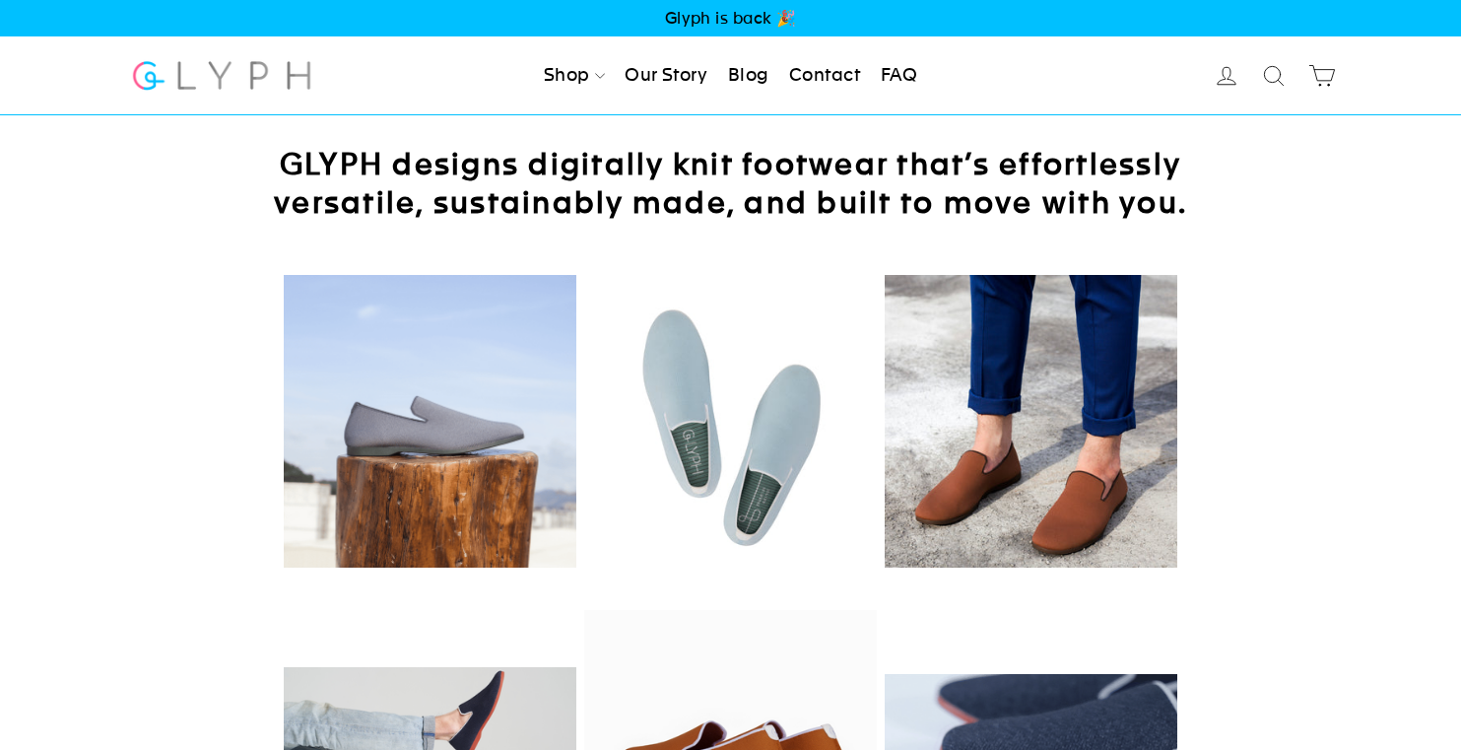
click at [518, 714] on img at bounding box center [430, 756] width 293 height 179
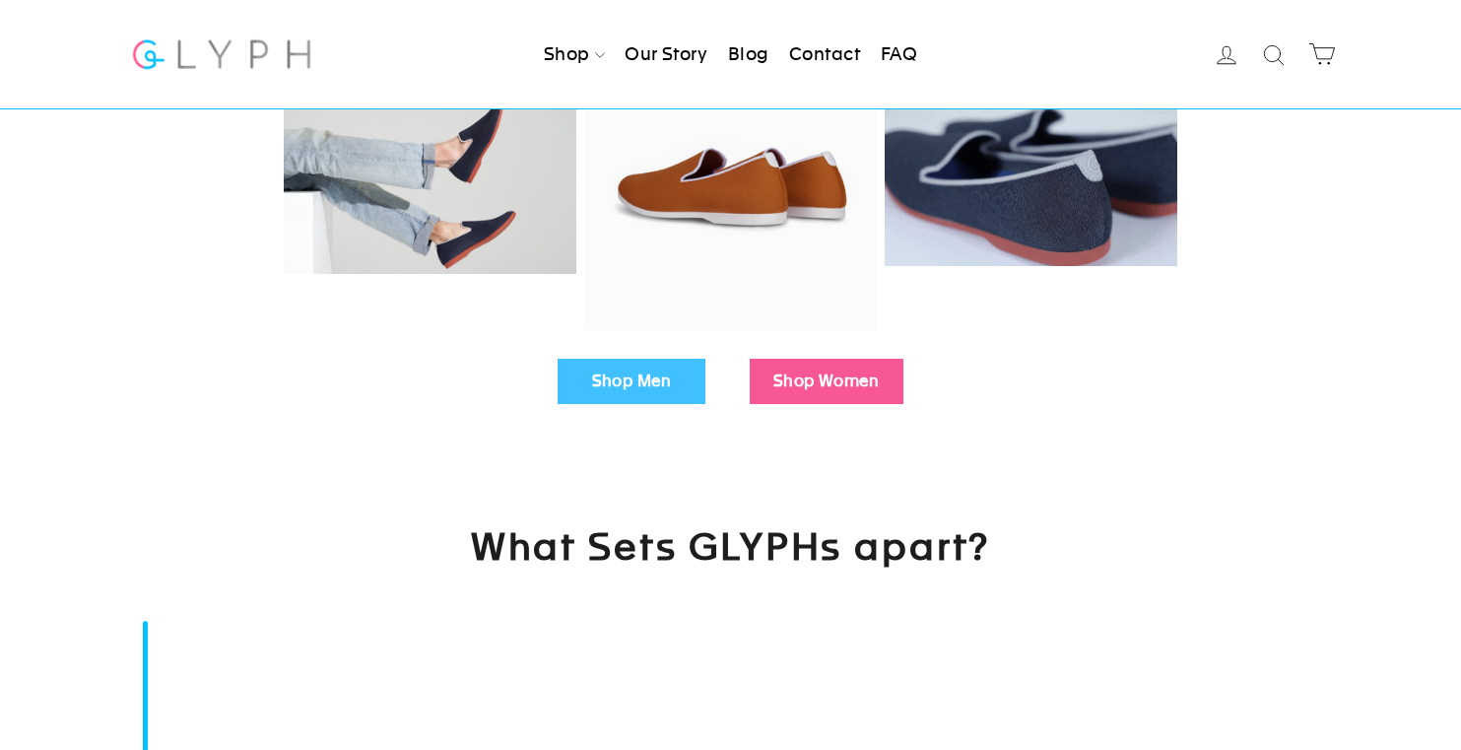
scroll to position [589, 0]
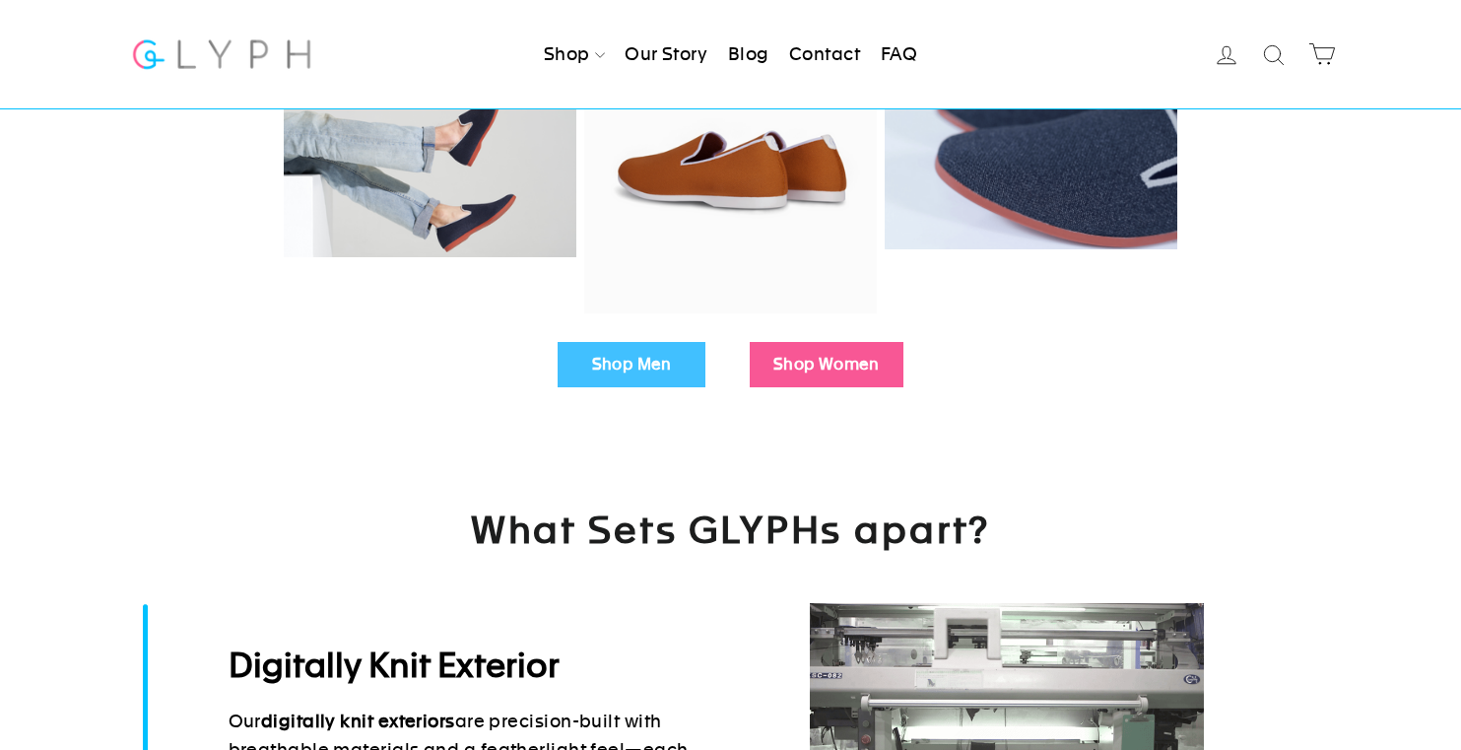
click at [658, 374] on link "Shop Men" at bounding box center [632, 364] width 148 height 45
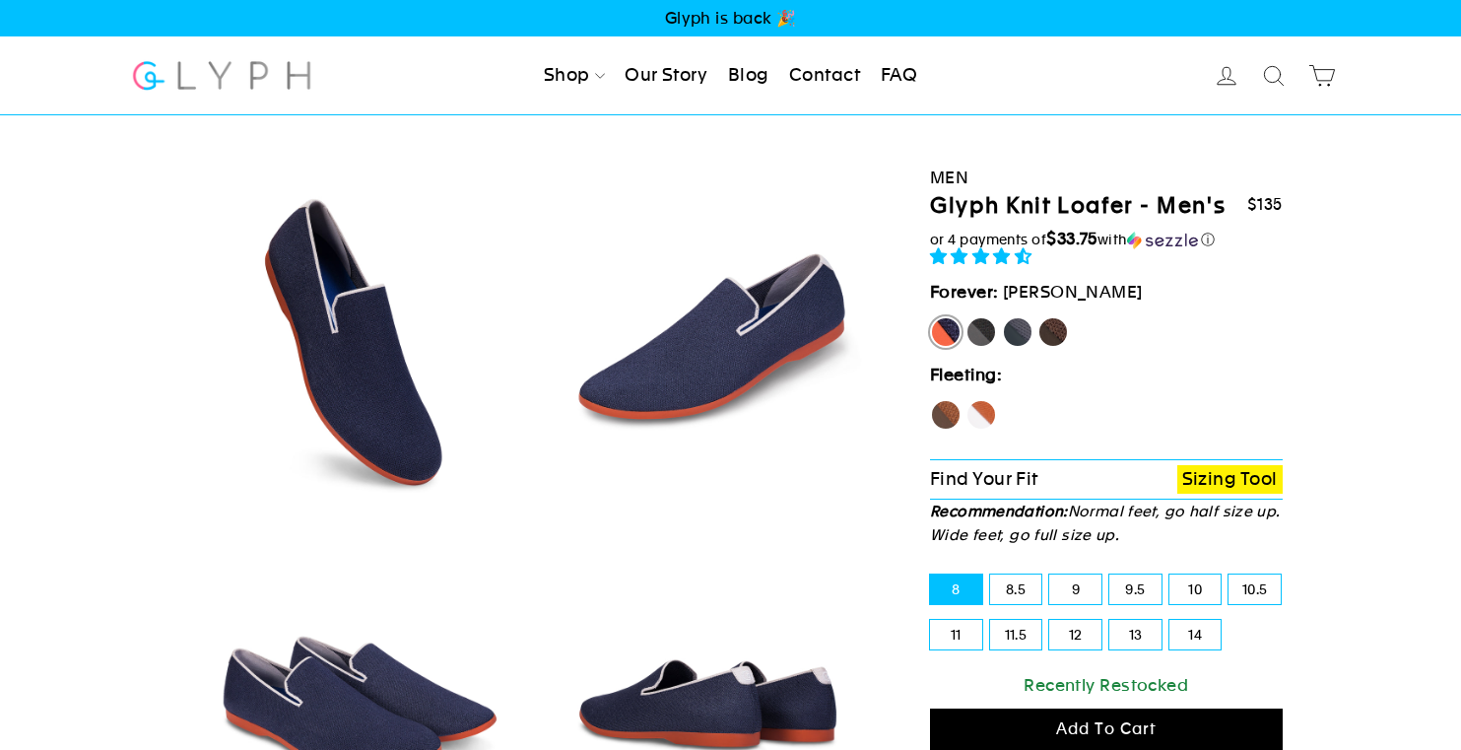
select select "highest-rating"
click at [576, 138] on link "Men" at bounding box center [591, 132] width 111 height 44
select select "highest-rating"
click at [942, 325] on label "[PERSON_NAME]" at bounding box center [946, 332] width 32 height 32
click at [931, 317] on input "[PERSON_NAME]" at bounding box center [930, 316] width 1 height 1
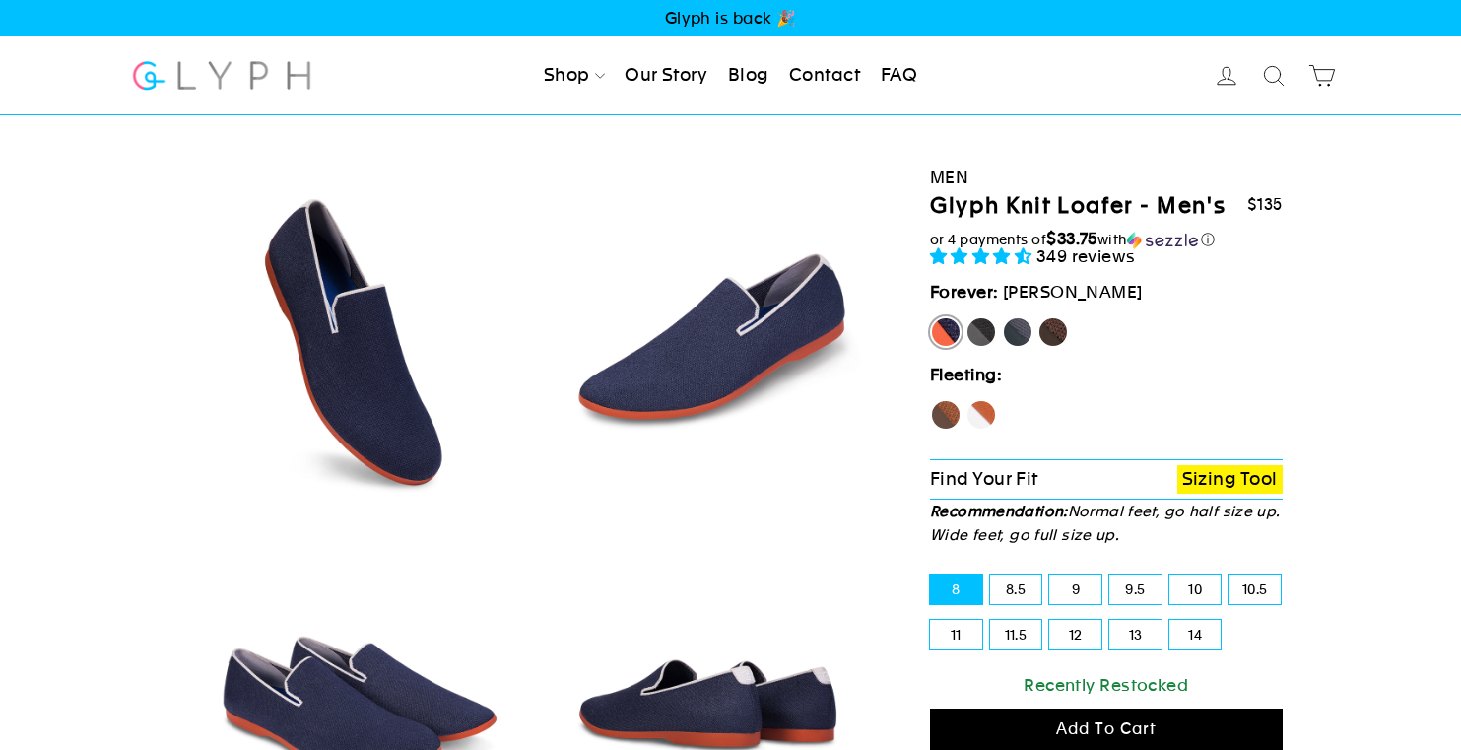
click at [979, 334] on label "Panther" at bounding box center [981, 332] width 32 height 32
click at [966, 317] on input "Panther" at bounding box center [965, 316] width 1 height 1
radio input "true"
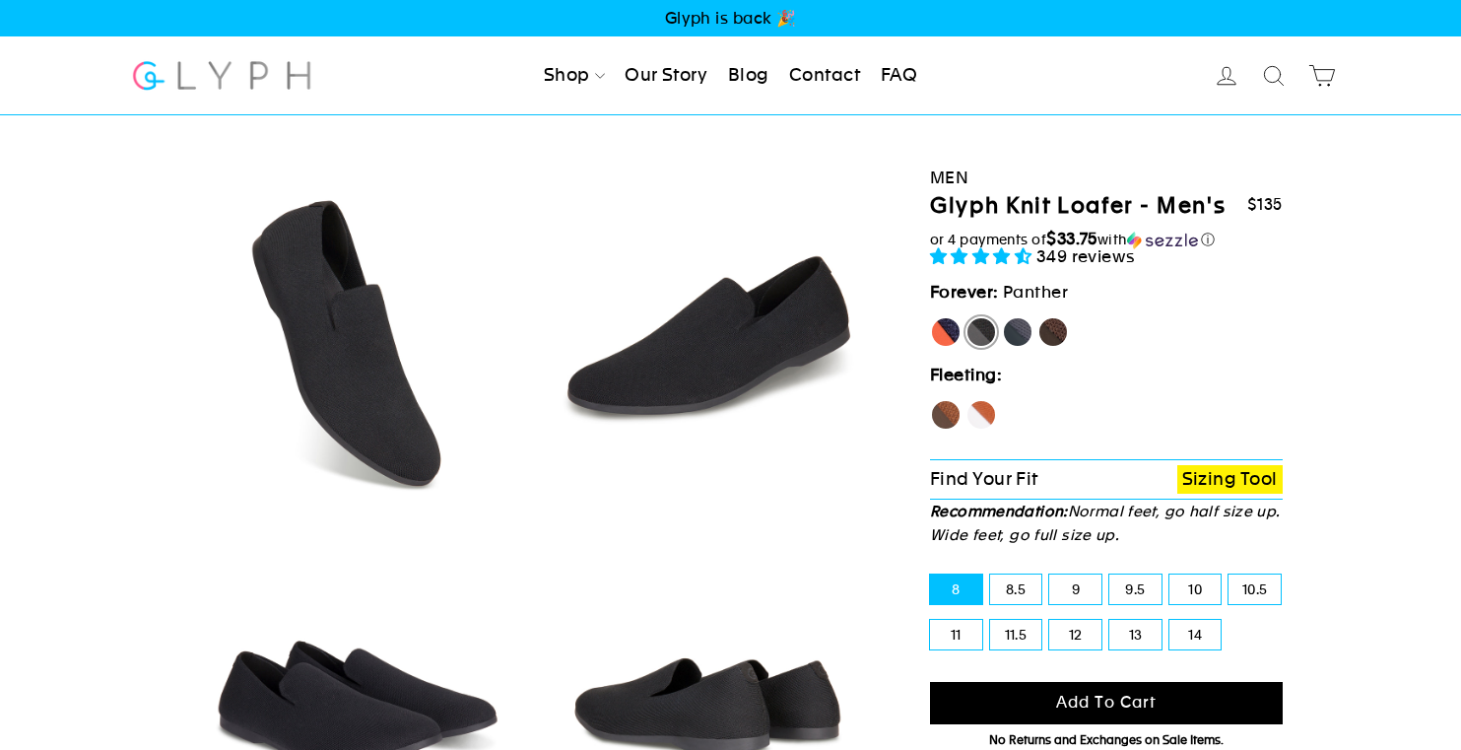
click at [1014, 337] on label "Rhino" at bounding box center [1018, 332] width 32 height 32
click at [1003, 317] on input "Rhino" at bounding box center [1002, 316] width 1 height 1
radio input "true"
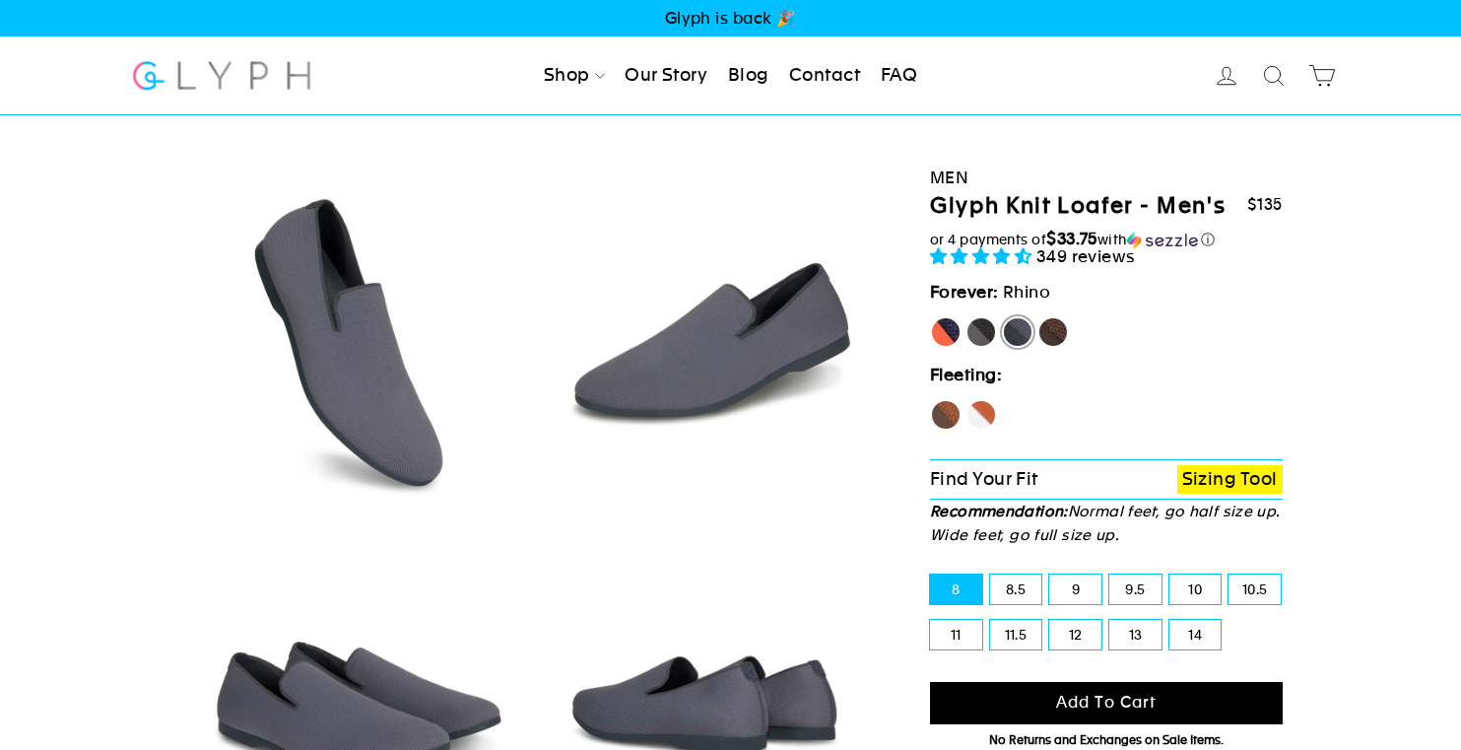
click at [1049, 337] on label "Mustang" at bounding box center [1053, 332] width 32 height 32
click at [1038, 317] on input "Mustang" at bounding box center [1037, 316] width 1 height 1
radio input "true"
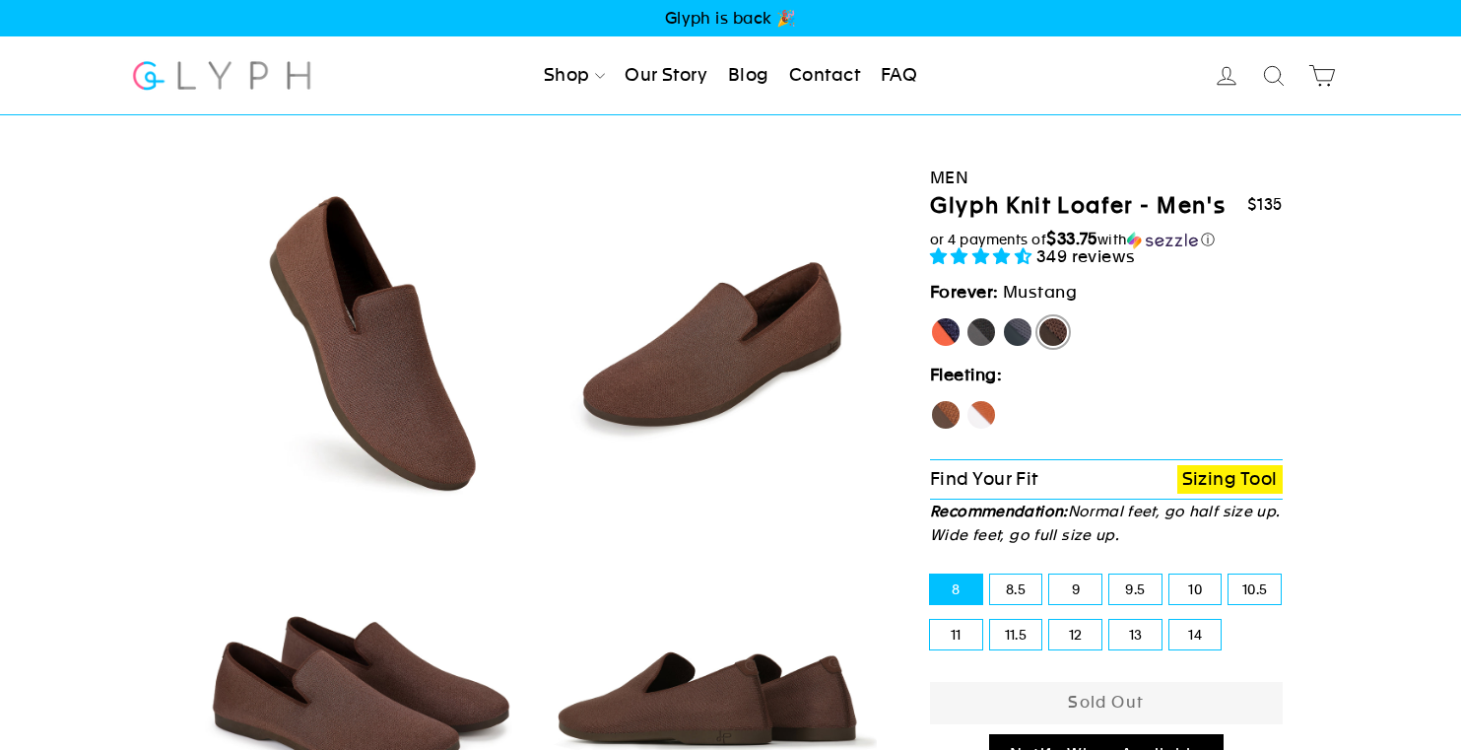
click at [946, 416] on label "Hawk" at bounding box center [946, 415] width 32 height 32
click at [931, 400] on input "Hawk" at bounding box center [930, 399] width 1 height 1
radio input "true"
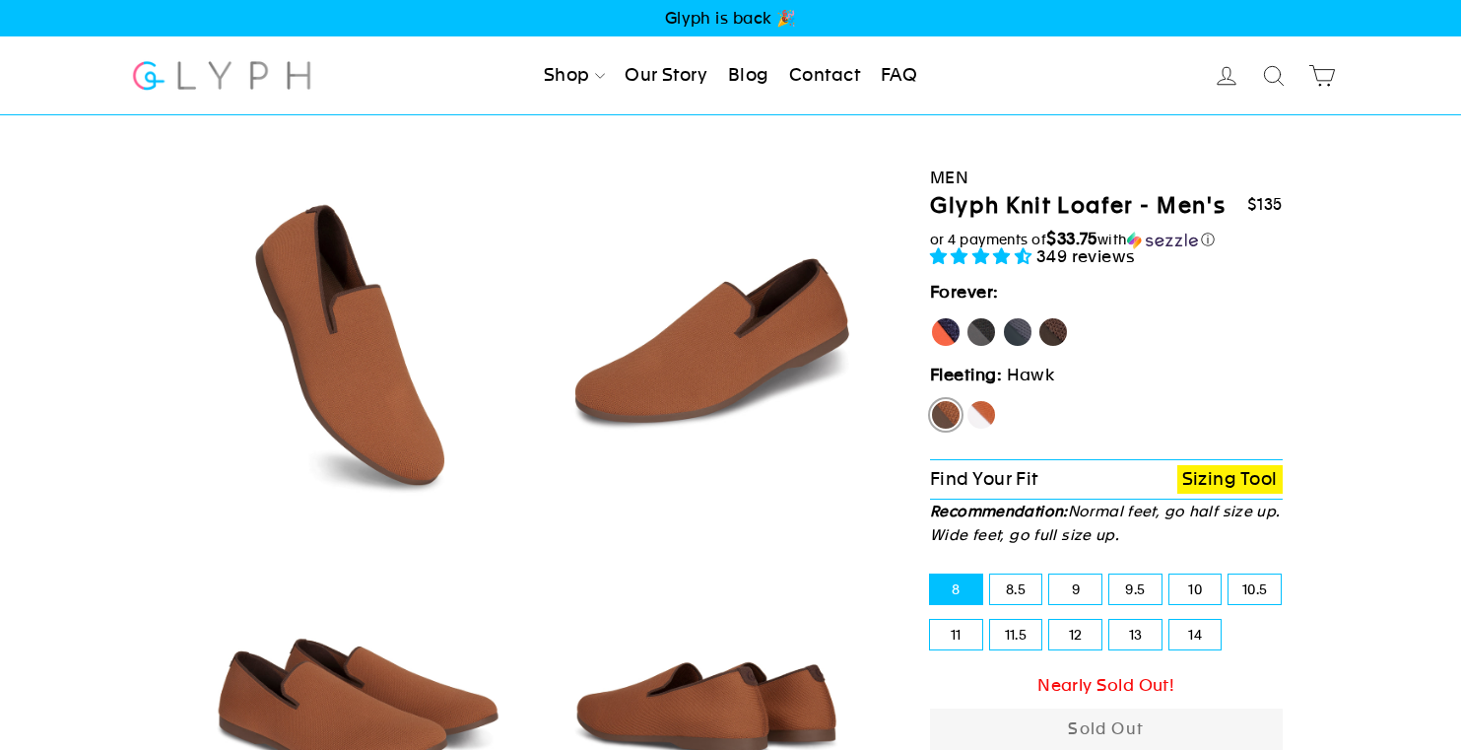
click at [978, 414] on label "Fox" at bounding box center [981, 415] width 32 height 32
click at [966, 400] on input "Fox" at bounding box center [965, 399] width 1 height 1
radio input "true"
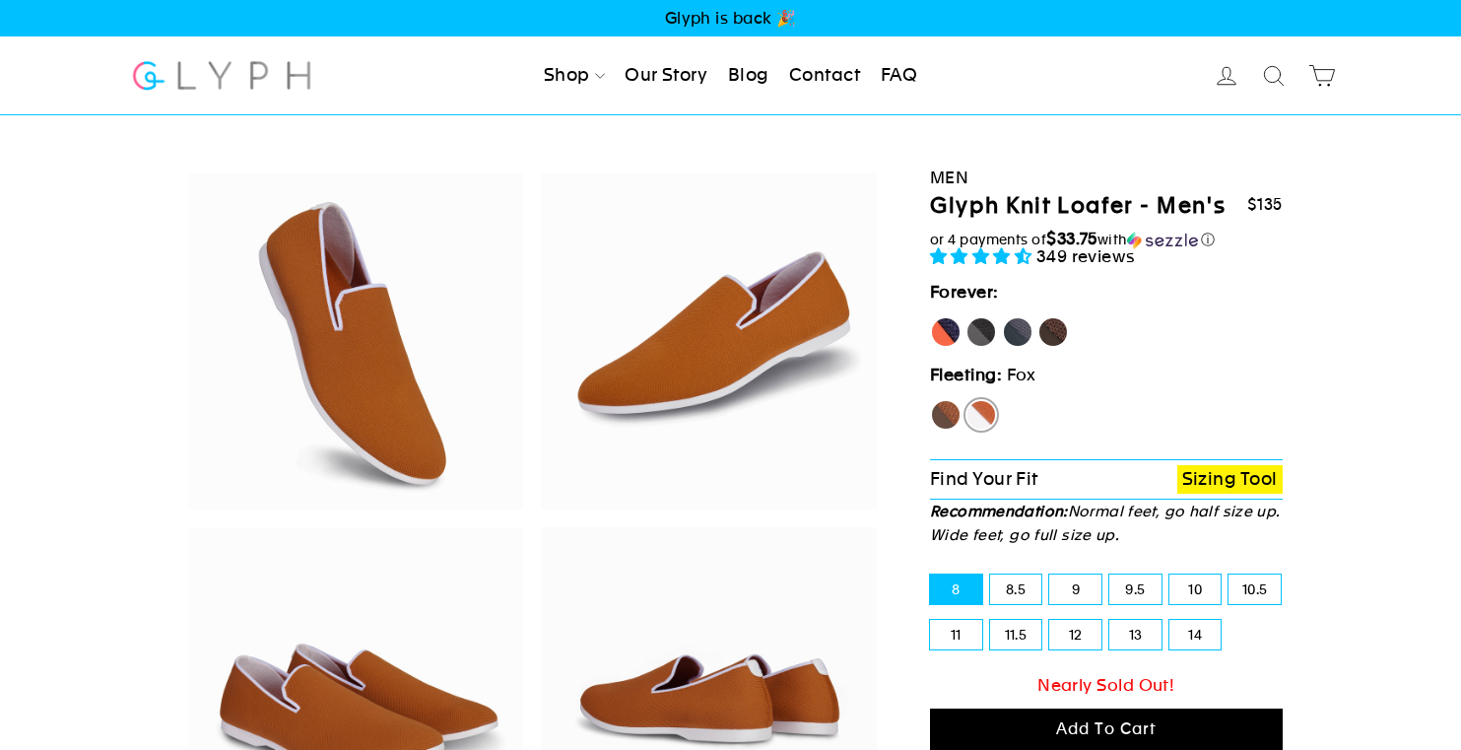
click at [939, 414] on label "Hawk" at bounding box center [946, 415] width 32 height 32
click at [931, 400] on input "Hawk" at bounding box center [930, 399] width 1 height 1
radio input "true"
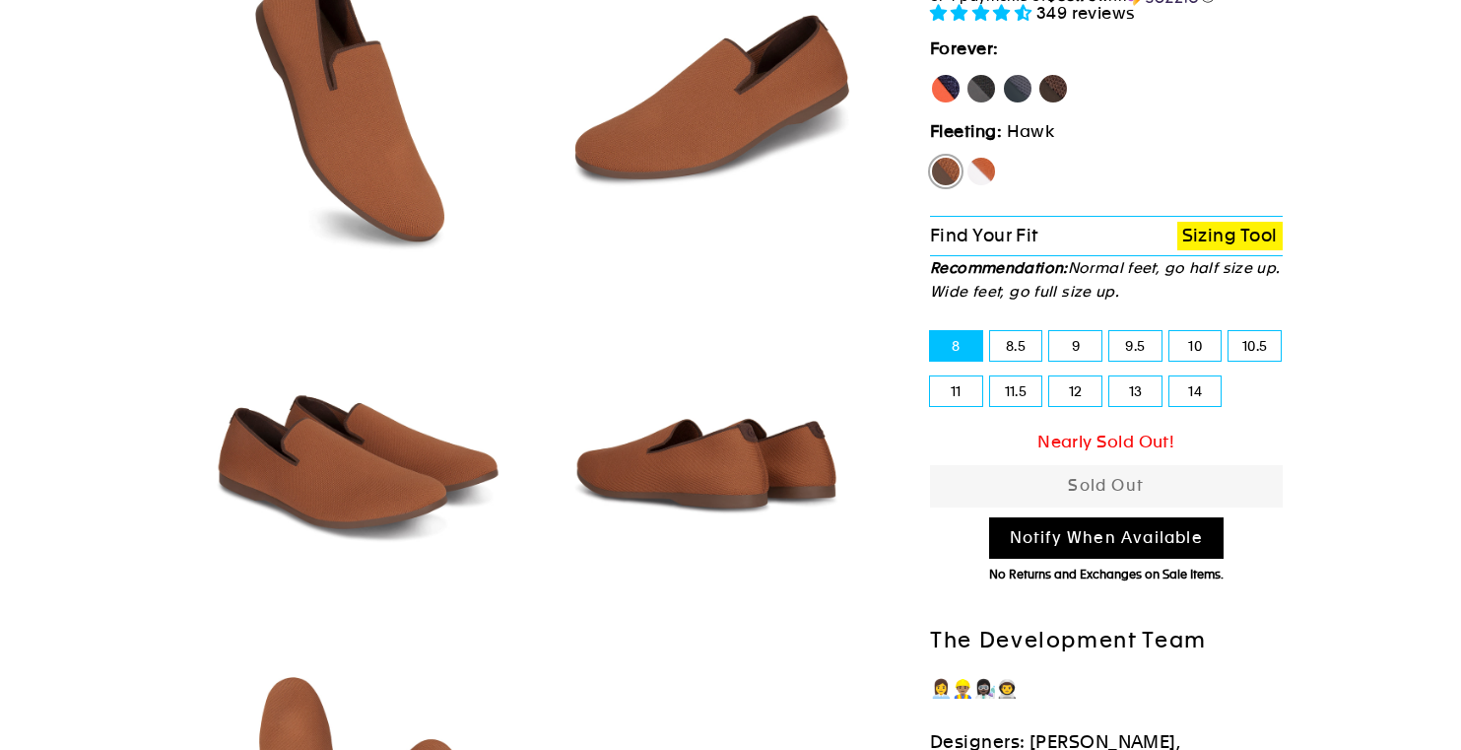
scroll to position [184, 0]
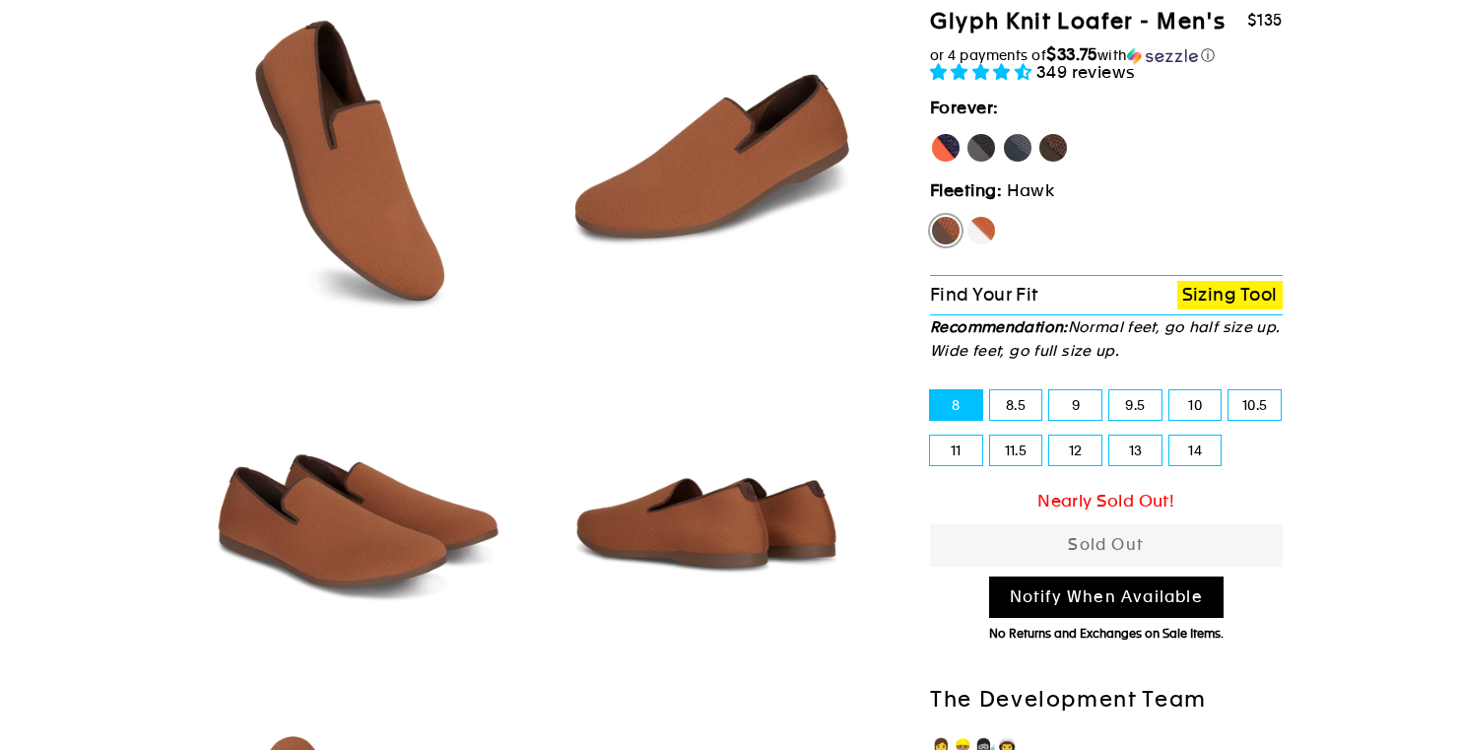
click at [943, 157] on label "[PERSON_NAME]" at bounding box center [946, 148] width 32 height 32
click at [931, 133] on input "[PERSON_NAME]" at bounding box center [930, 132] width 1 height 1
radio input "true"
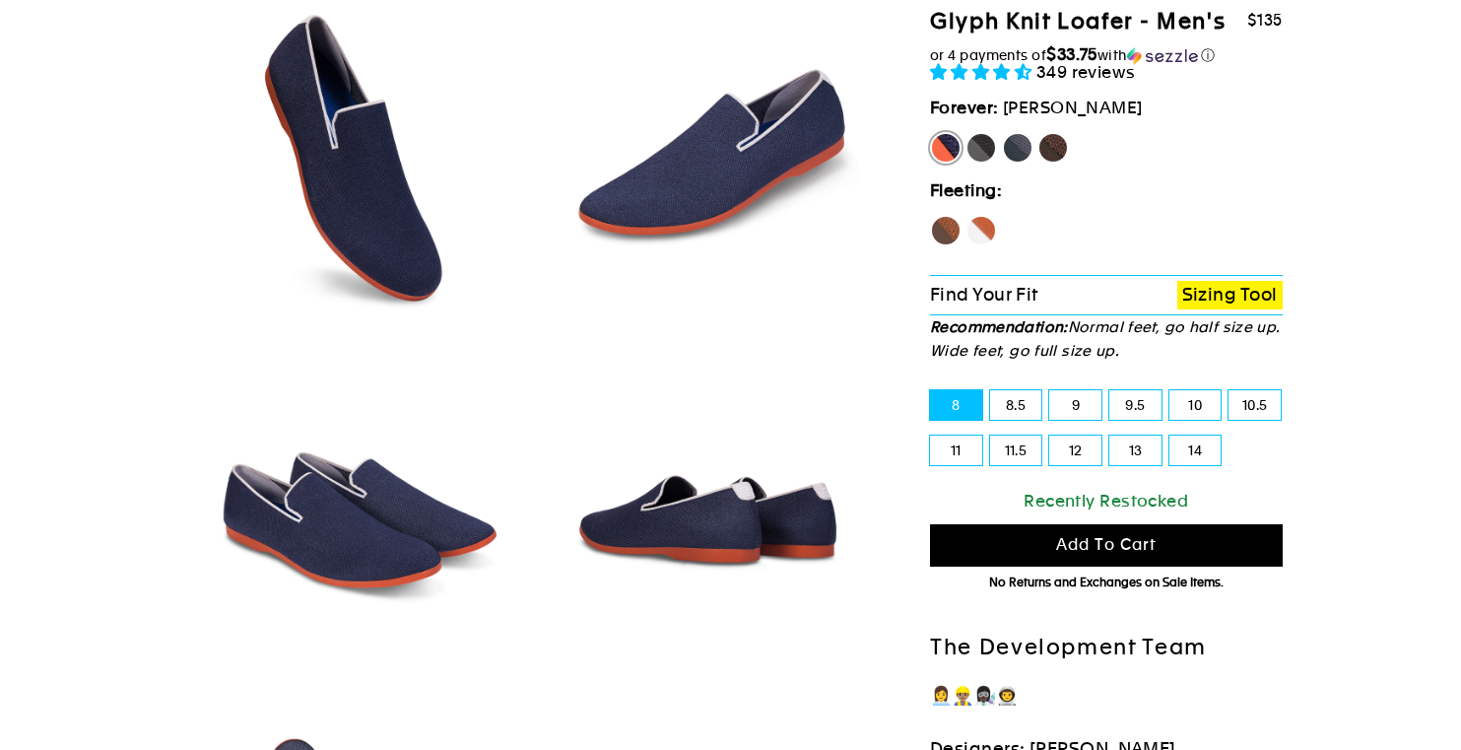
click at [965, 147] on label "Panther" at bounding box center [981, 148] width 32 height 32
click at [965, 133] on input "Panther" at bounding box center [965, 132] width 1 height 1
radio input "true"
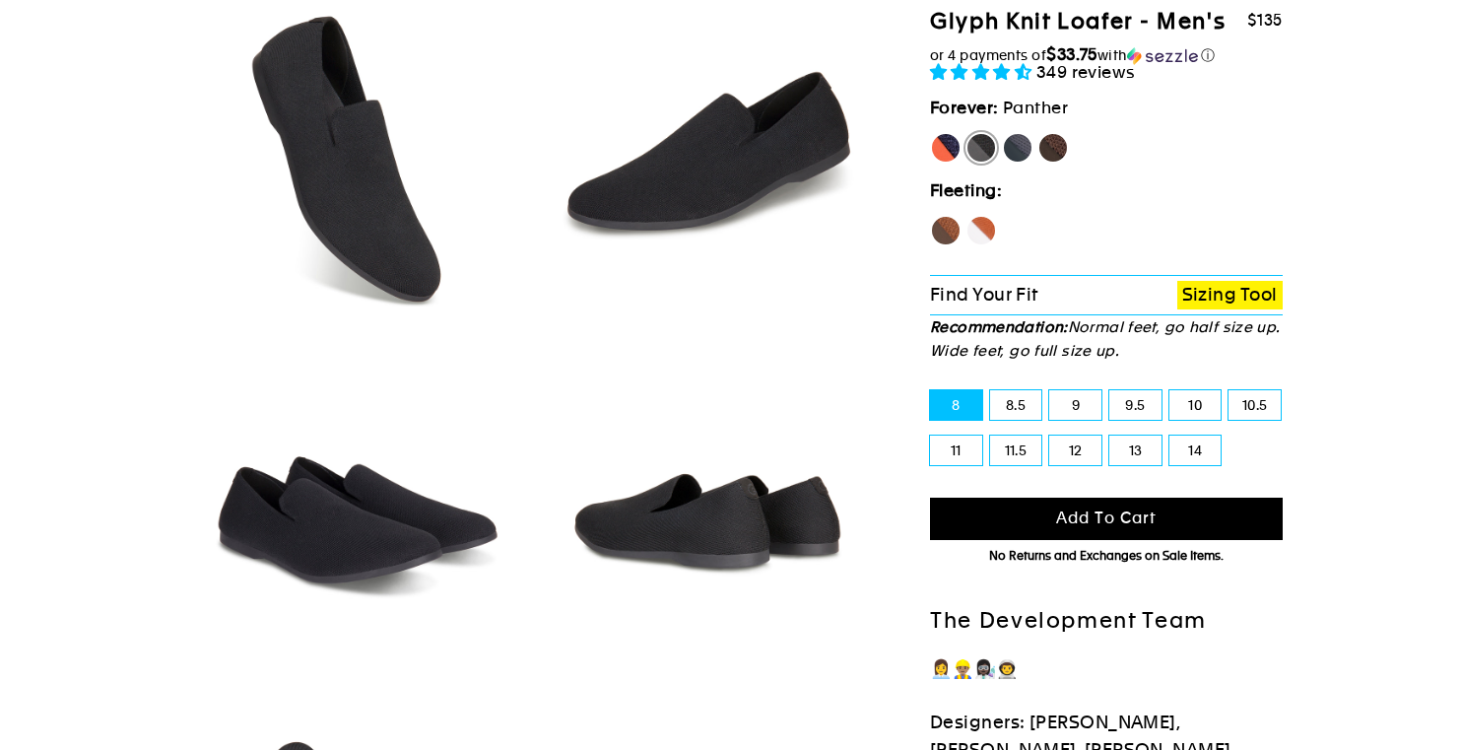
click at [1028, 149] on label "Rhino" at bounding box center [1018, 148] width 32 height 32
click at [1003, 133] on input "Rhino" at bounding box center [1002, 132] width 1 height 1
radio input "true"
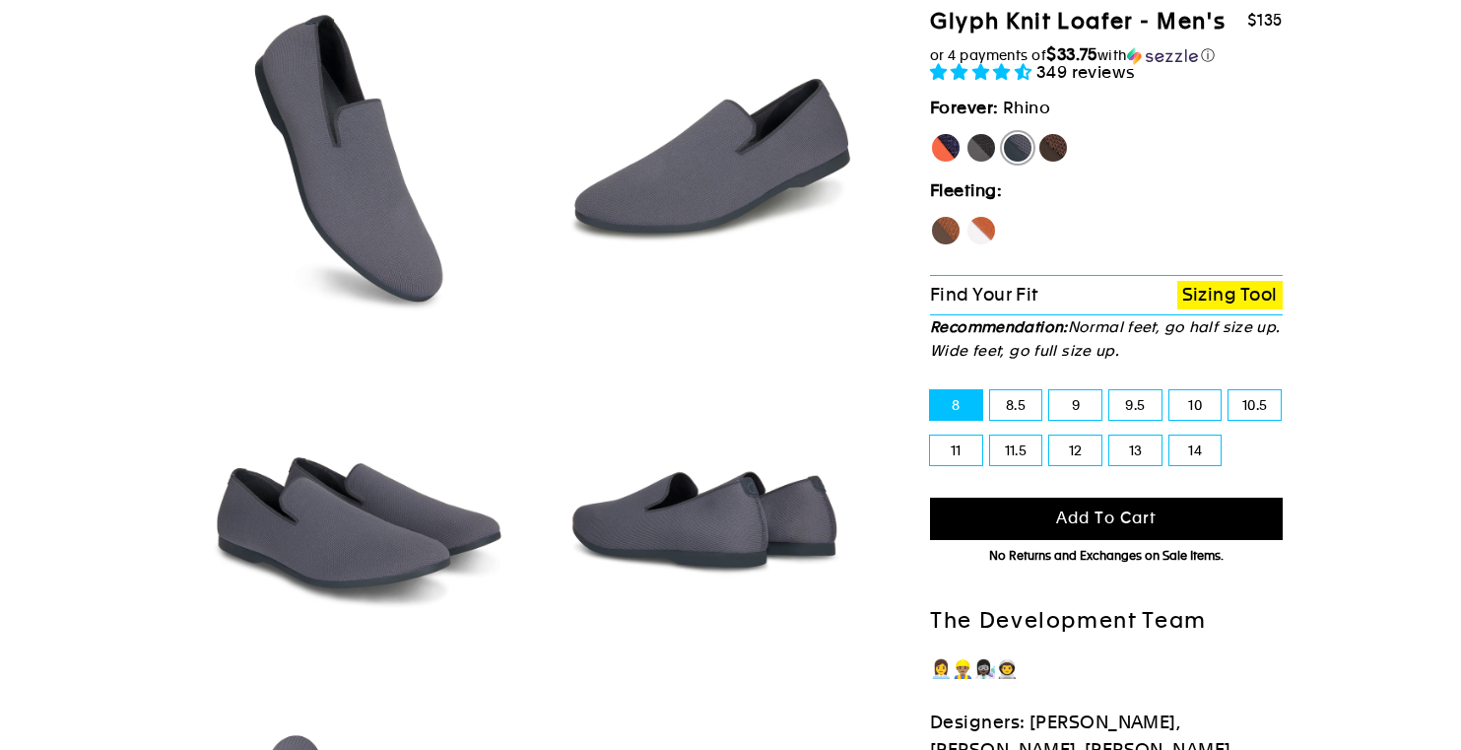
click at [1053, 147] on label "Mustang" at bounding box center [1053, 148] width 32 height 32
click at [1038, 133] on input "Mustang" at bounding box center [1037, 132] width 1 height 1
radio input "true"
